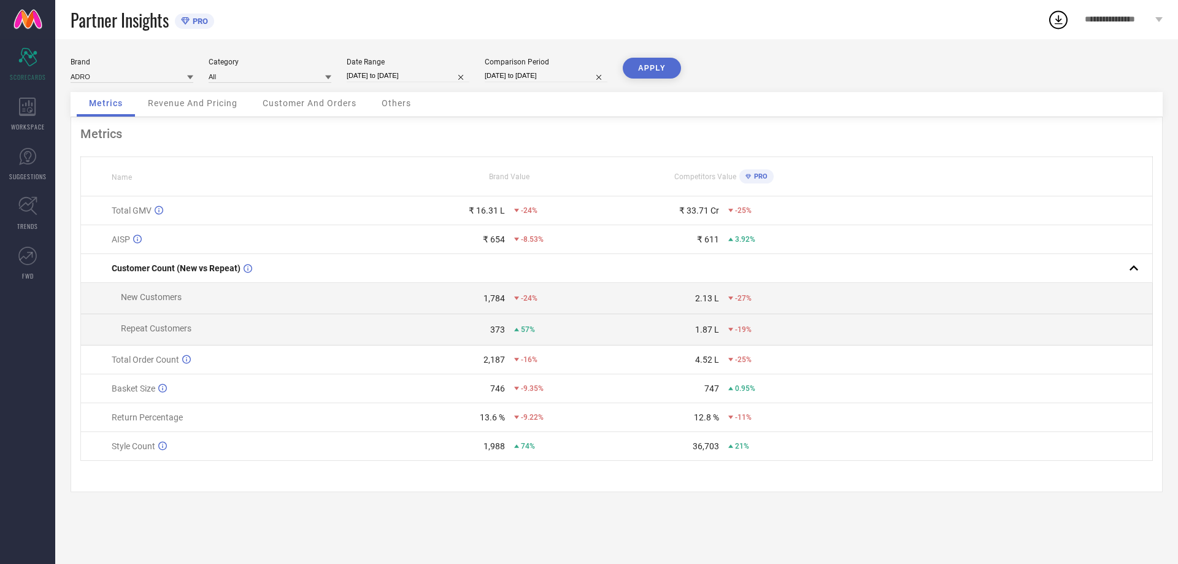
click at [387, 76] on input "[DATE] to [DATE]" at bounding box center [408, 75] width 123 height 13
select select "8"
select select "2025"
select select "9"
select select "2025"
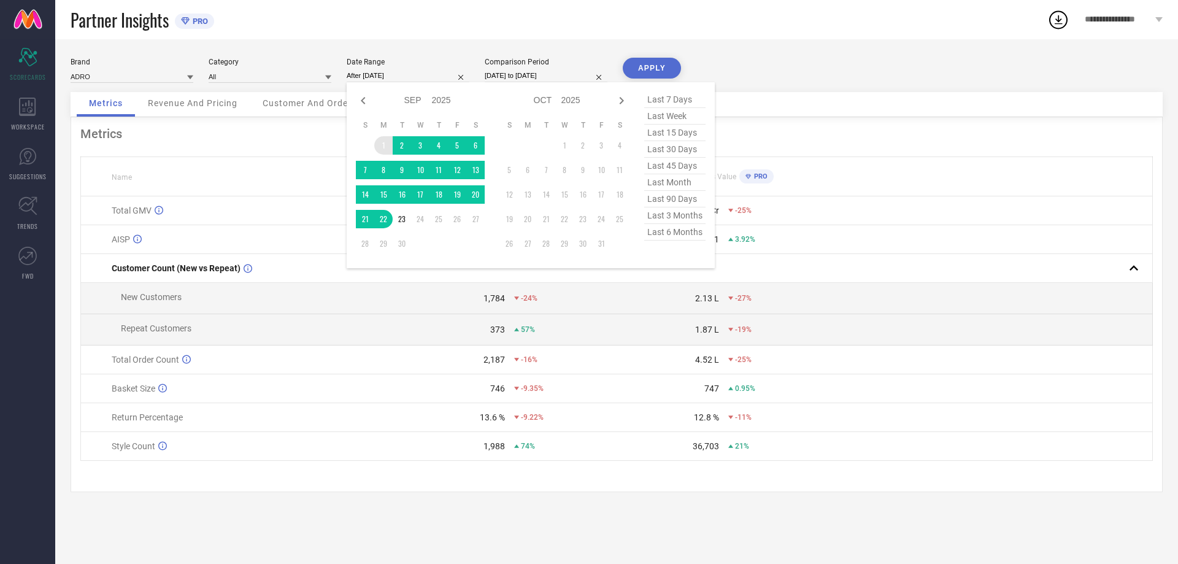
click at [383, 147] on td "1" at bounding box center [383, 145] width 18 height 18
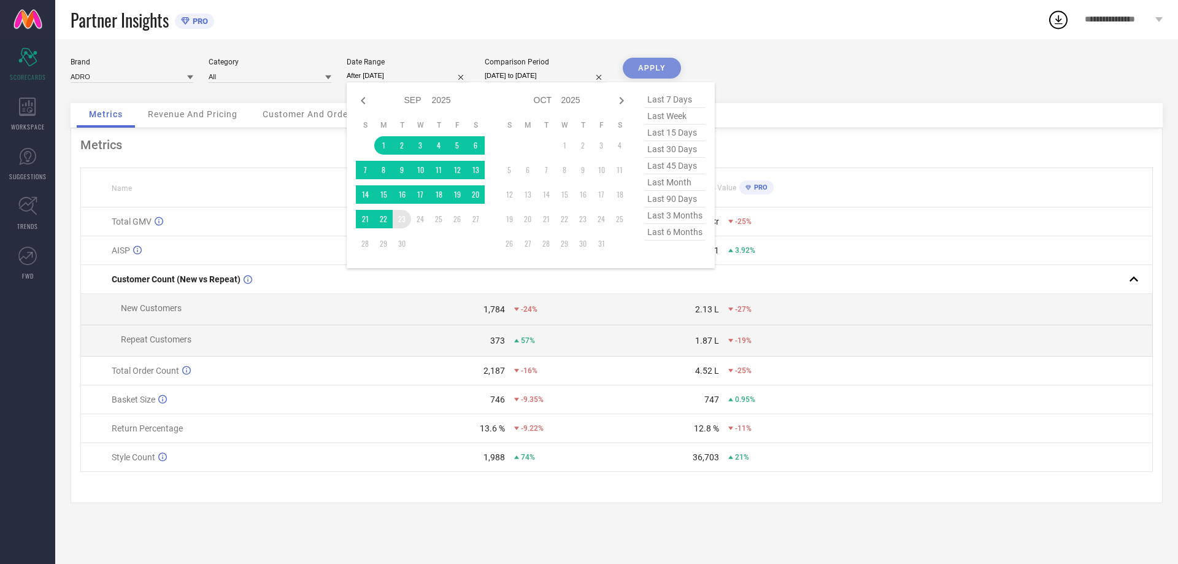
type input "[DATE] to [DATE]"
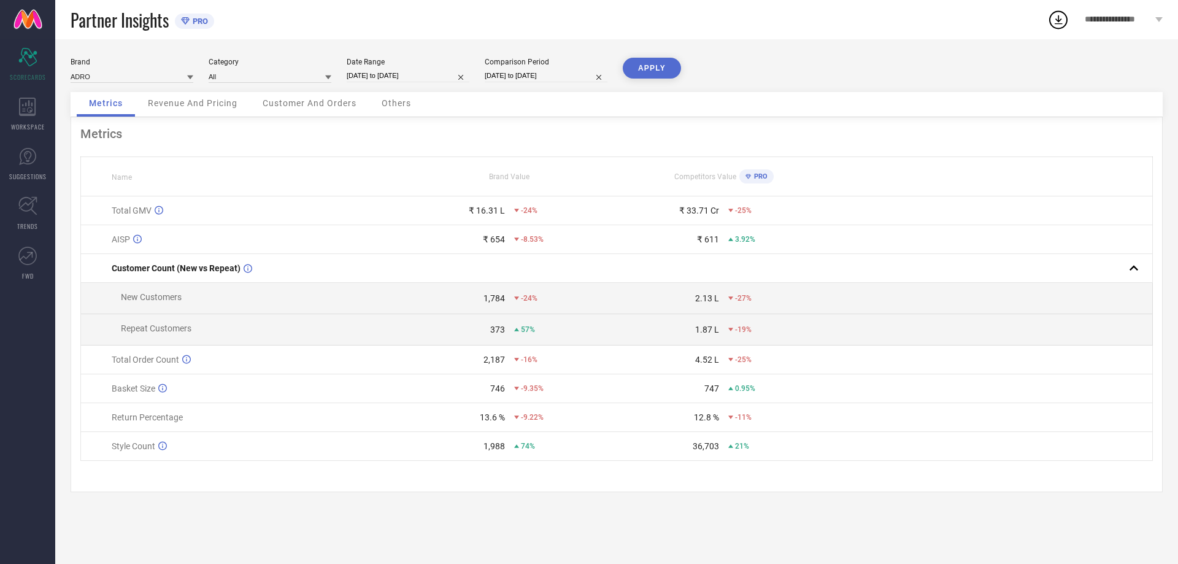
click at [647, 66] on button "APPLY" at bounding box center [652, 68] width 58 height 21
